Goal: Obtain resource: Obtain resource

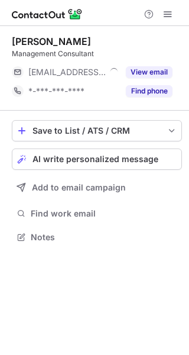
scroll to position [229, 189]
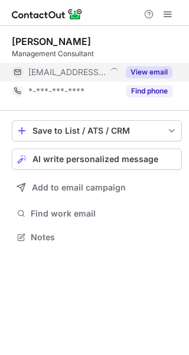
click at [153, 72] on button "View email" at bounding box center [149, 72] width 47 height 12
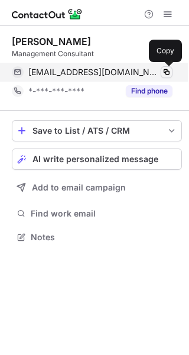
click at [164, 72] on span at bounding box center [166, 71] width 9 height 9
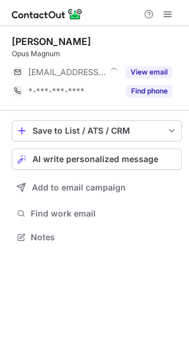
scroll to position [229, 189]
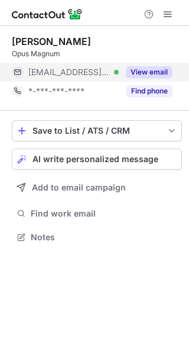
click at [150, 70] on button "View email" at bounding box center [149, 72] width 47 height 12
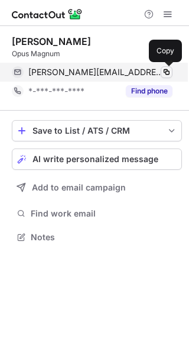
click at [164, 69] on span at bounding box center [166, 71] width 9 height 9
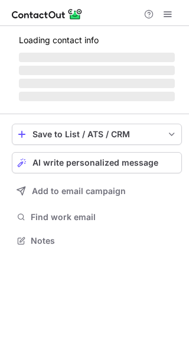
scroll to position [229, 189]
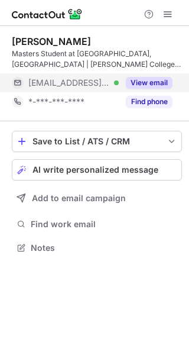
click at [145, 78] on button "View email" at bounding box center [149, 83] width 47 height 12
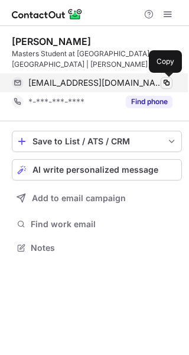
click at [166, 85] on span at bounding box center [166, 82] width 9 height 9
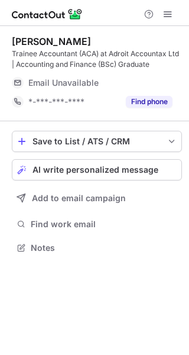
scroll to position [239, 189]
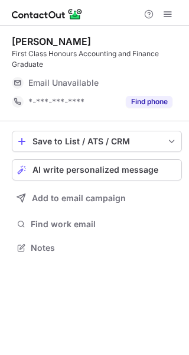
scroll to position [239, 189]
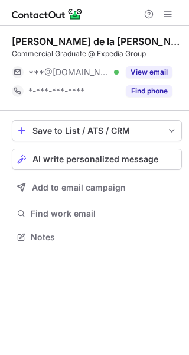
scroll to position [229, 189]
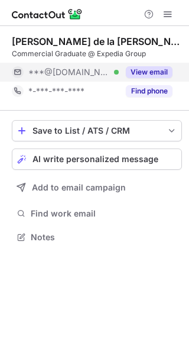
click at [148, 79] on div "View email" at bounding box center [146, 72] width 54 height 19
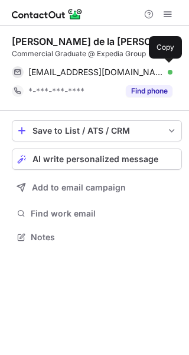
click at [167, 78] on div "migueljaradlt@gmail.com Verified Copy" at bounding box center [92, 72] width 161 height 19
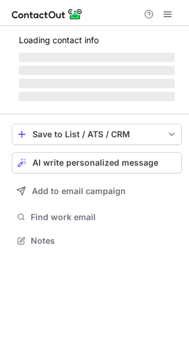
scroll to position [229, 189]
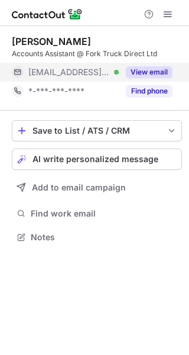
click at [157, 70] on button "View email" at bounding box center [149, 72] width 47 height 12
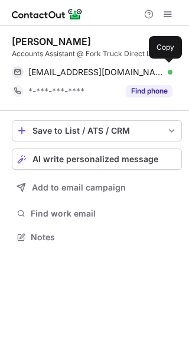
click at [157, 70] on span "shelleywatford@forktruckdirect.ltd.uk" at bounding box center [95, 72] width 135 height 11
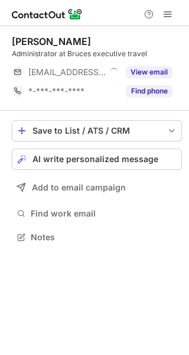
scroll to position [229, 189]
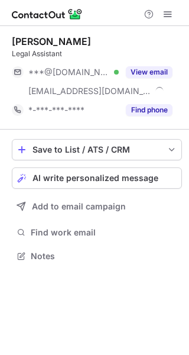
scroll to position [248, 189]
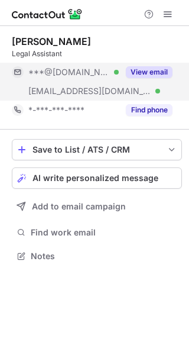
click at [168, 72] on button "View email" at bounding box center [149, 72] width 47 height 12
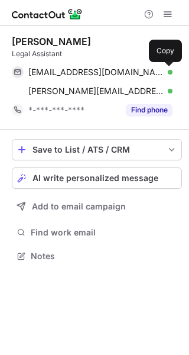
click at [172, 73] on button at bounding box center [167, 72] width 12 height 12
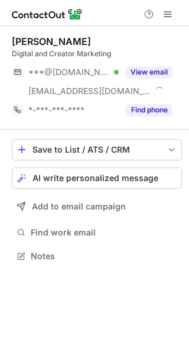
scroll to position [248, 189]
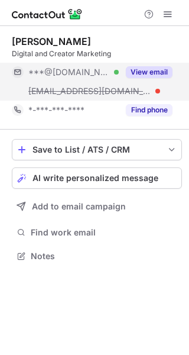
click at [167, 76] on button "View email" at bounding box center [149, 72] width 47 height 12
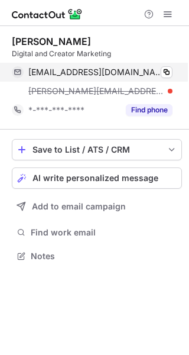
click at [173, 74] on div "ceciliafg@hotmail.co.uk Verified Copy" at bounding box center [92, 72] width 161 height 19
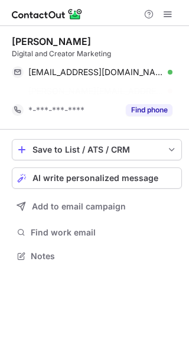
scroll to position [229, 189]
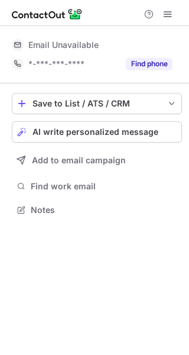
scroll to position [202, 189]
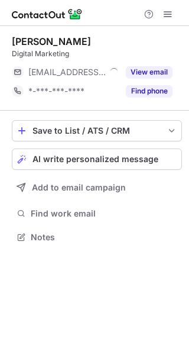
scroll to position [229, 189]
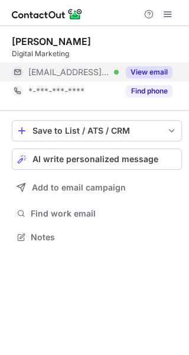
click at [142, 73] on button "View email" at bounding box center [149, 72] width 47 height 12
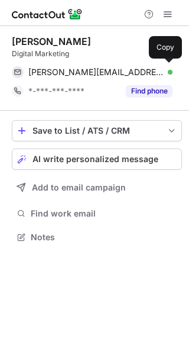
click at [142, 73] on span "brooke@meanderapparel.com" at bounding box center [95, 72] width 135 height 11
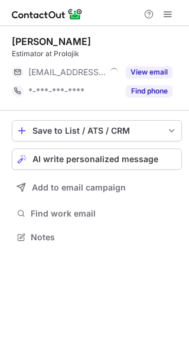
scroll to position [229, 189]
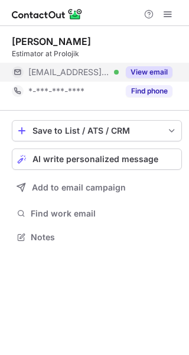
click at [150, 71] on button "View email" at bounding box center [149, 72] width 47 height 12
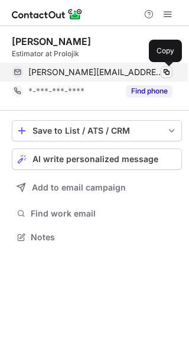
click at [170, 74] on span at bounding box center [166, 71] width 9 height 9
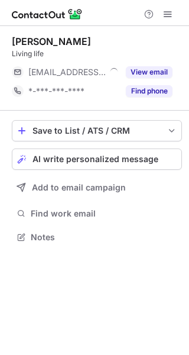
scroll to position [229, 189]
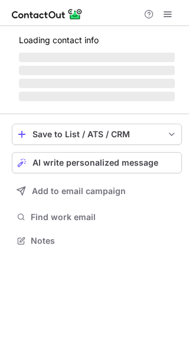
scroll to position [239, 189]
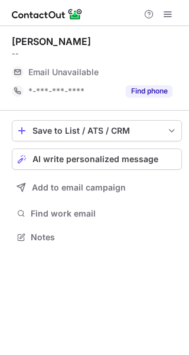
scroll to position [229, 189]
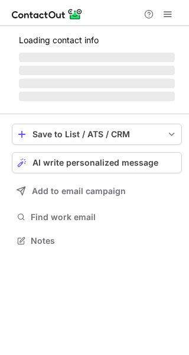
scroll to position [239, 189]
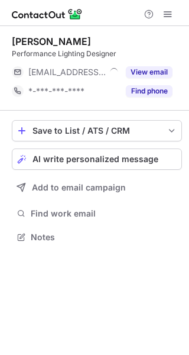
scroll to position [229, 189]
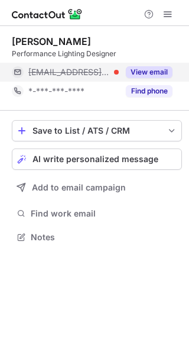
click at [141, 71] on button "View email" at bounding box center [149, 72] width 47 height 12
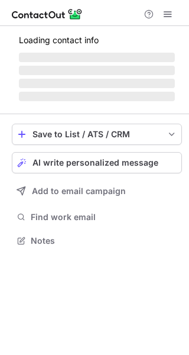
scroll to position [229, 189]
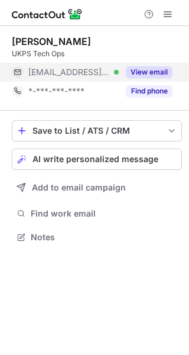
click at [141, 72] on button "View email" at bounding box center [149, 72] width 47 height 12
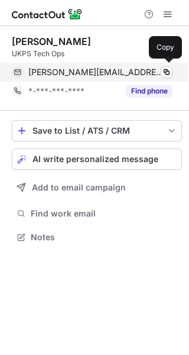
click at [159, 72] on span "richard.moseley@ukpowersolutions.co.uk" at bounding box center [95, 72] width 135 height 11
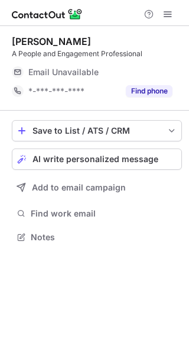
scroll to position [229, 189]
